Goal: Information Seeking & Learning: Learn about a topic

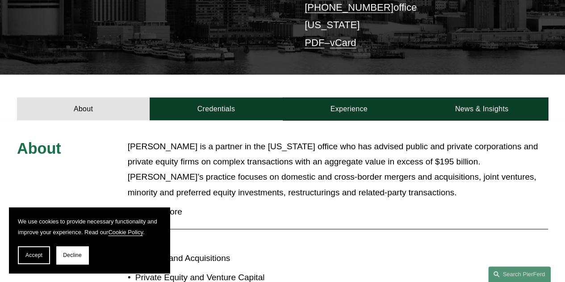
scroll to position [223, 0]
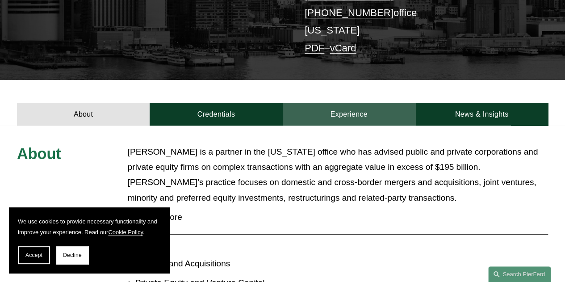
click at [337, 103] on link "Experience" at bounding box center [349, 114] width 133 height 23
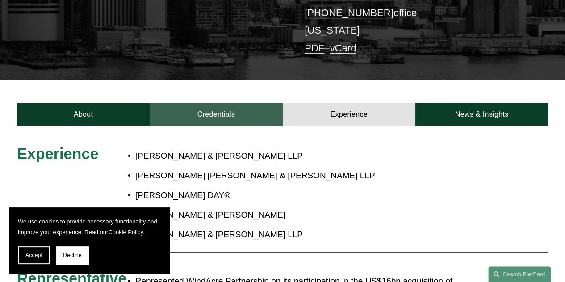
click at [206, 103] on link "Credentials" at bounding box center [216, 114] width 133 height 23
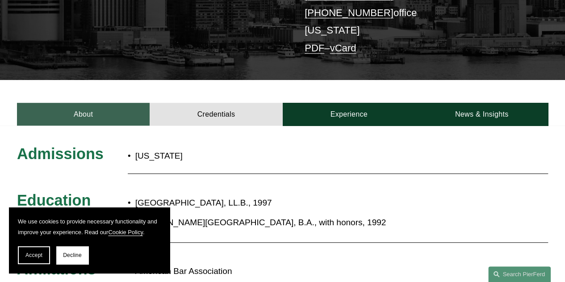
click at [84, 103] on link "About" at bounding box center [83, 114] width 133 height 23
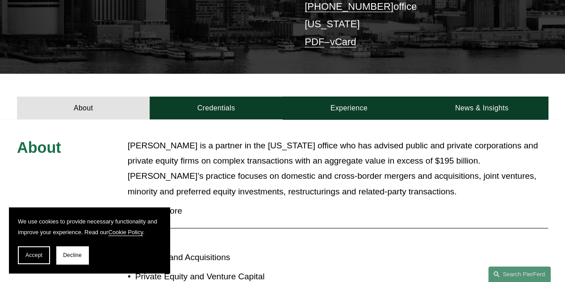
scroll to position [268, 0]
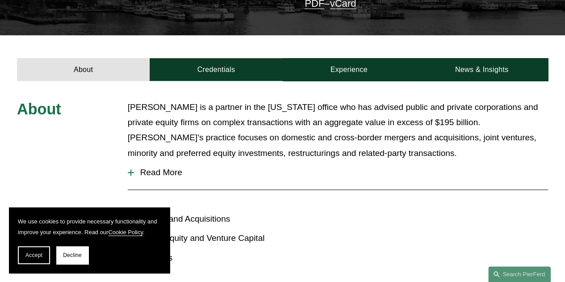
click at [133, 169] on div at bounding box center [131, 172] width 6 height 6
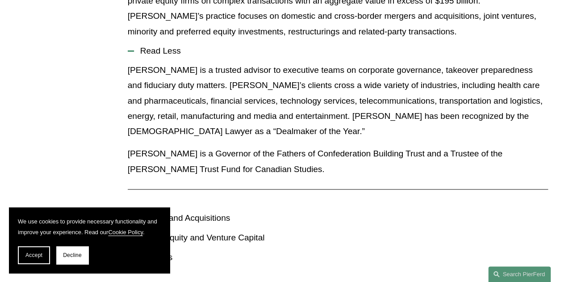
scroll to position [402, 0]
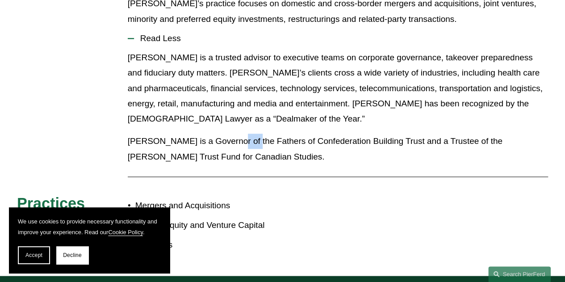
drag, startPoint x: 220, startPoint y: 111, endPoint x: 241, endPoint y: 112, distance: 21.0
click at [241, 134] on p "[PERSON_NAME] is a Governor of the Fathers of Confederation Building Trust and …" at bounding box center [338, 149] width 420 height 31
drag, startPoint x: 236, startPoint y: 114, endPoint x: 229, endPoint y: 114, distance: 6.7
click at [236, 134] on p "[PERSON_NAME] is a Governor of the Fathers of Confederation Building Trust and …" at bounding box center [338, 149] width 420 height 31
click at [222, 134] on p "[PERSON_NAME] is a Governor of the Fathers of Confederation Building Trust and …" at bounding box center [338, 149] width 420 height 31
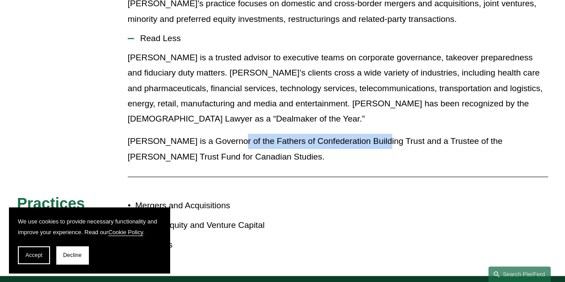
drag, startPoint x: 248, startPoint y: 110, endPoint x: 368, endPoint y: 109, distance: 119.7
click at [368, 134] on p "[PERSON_NAME] is a Governor of the Fathers of Confederation Building Trust and …" at bounding box center [338, 149] width 420 height 31
